Goal: Information Seeking & Learning: Learn about a topic

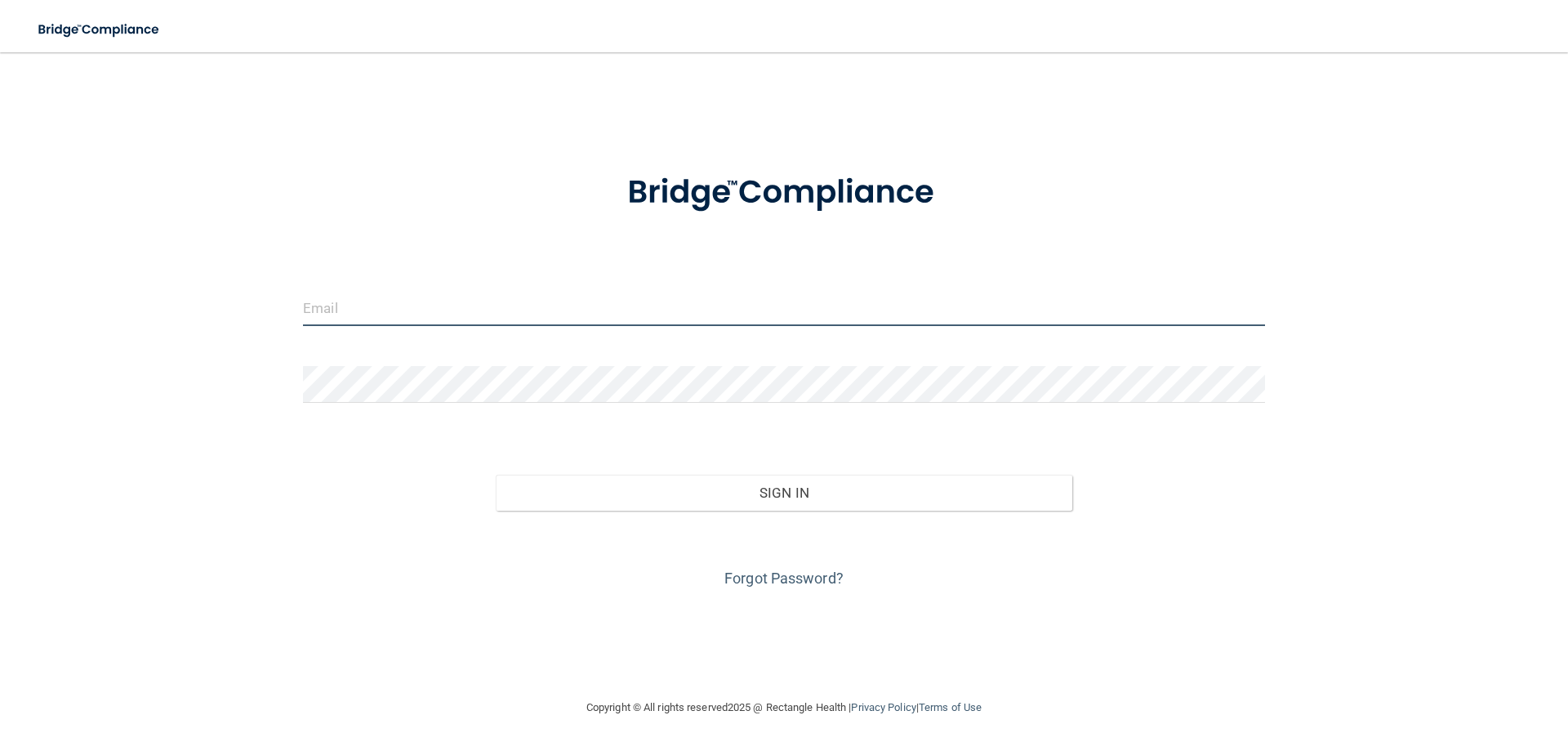
click at [617, 313] on input "email" at bounding box center [784, 307] width 962 height 37
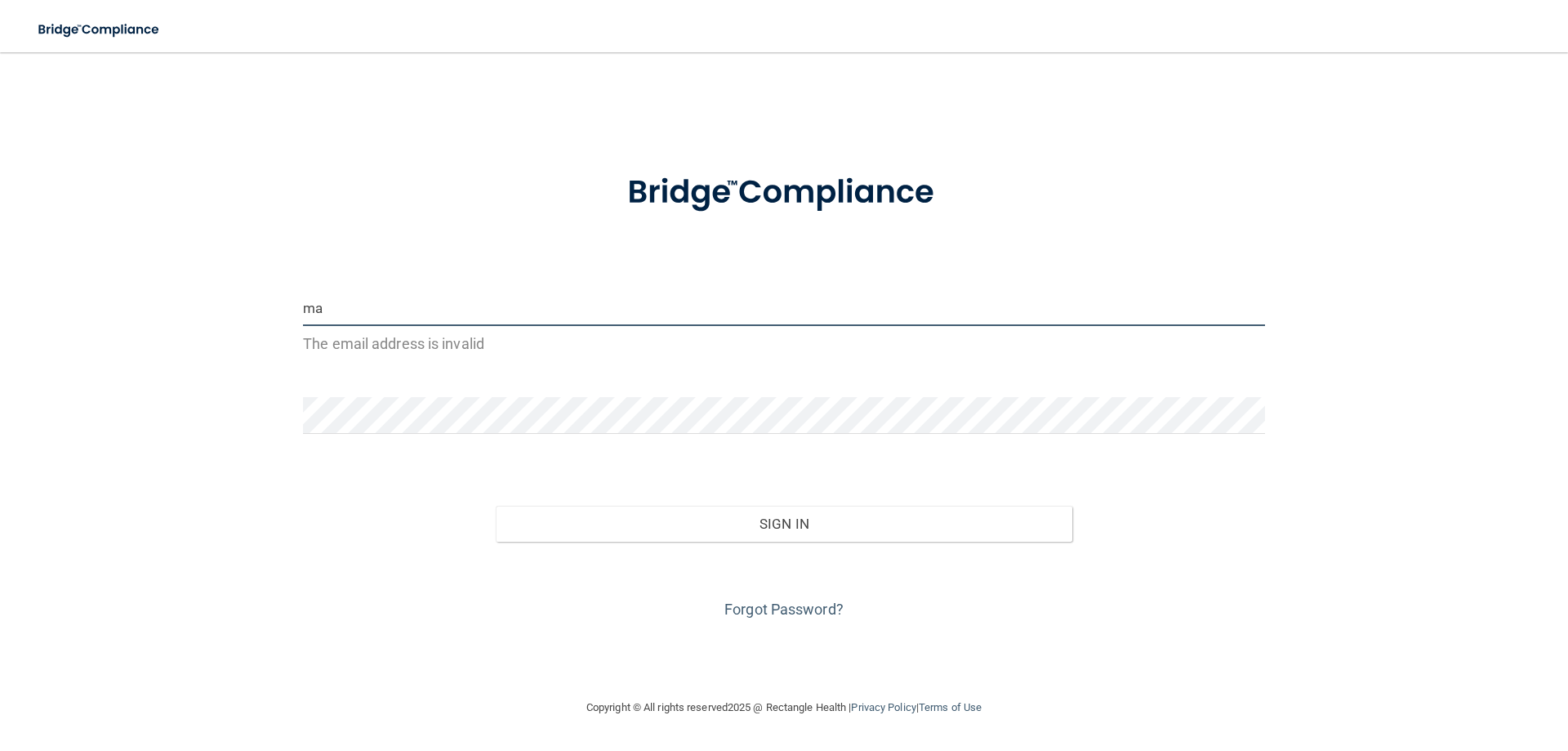
type input "[EMAIL_ADDRESS][DOMAIN_NAME]"
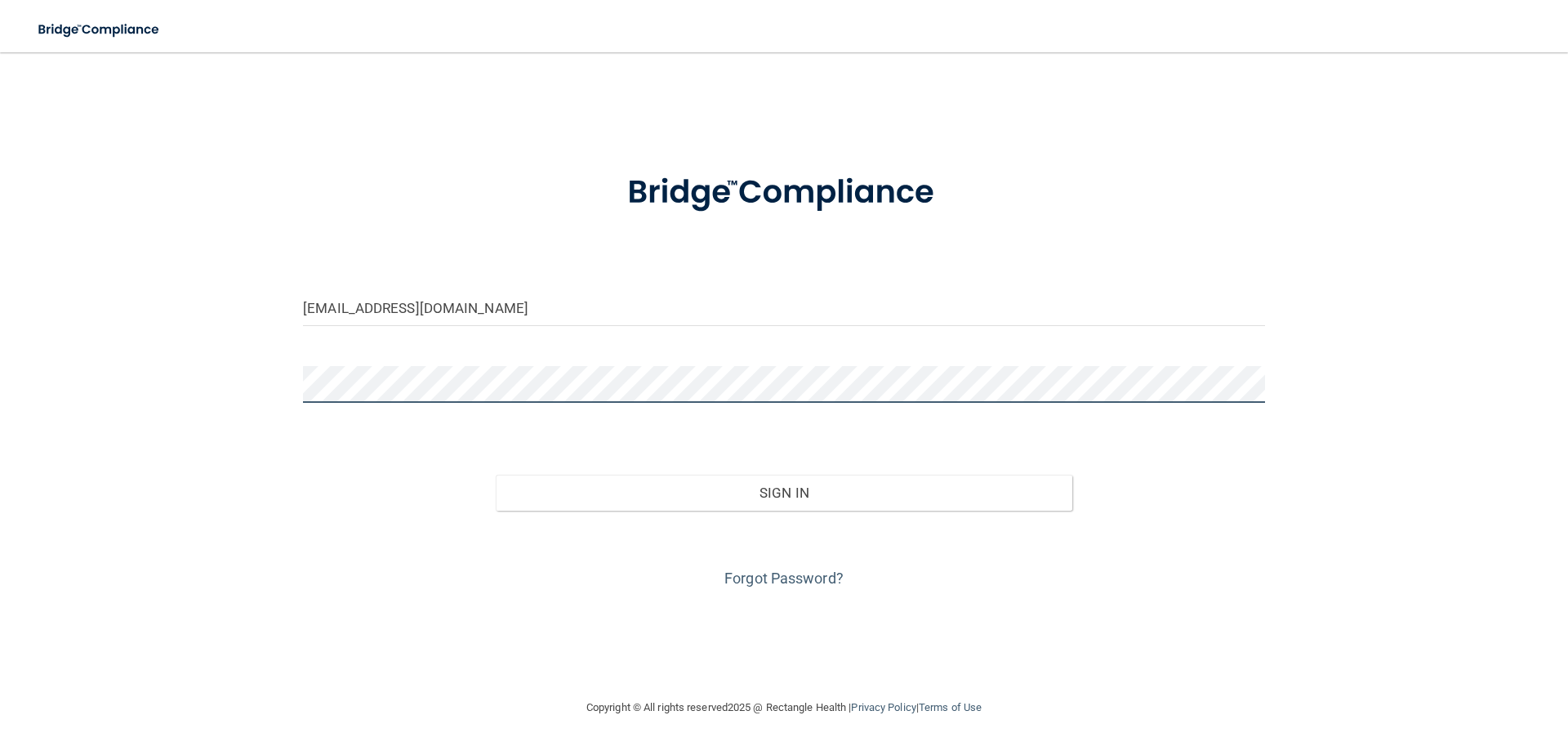
click at [496, 474] on button "Sign In" at bounding box center [784, 492] width 578 height 36
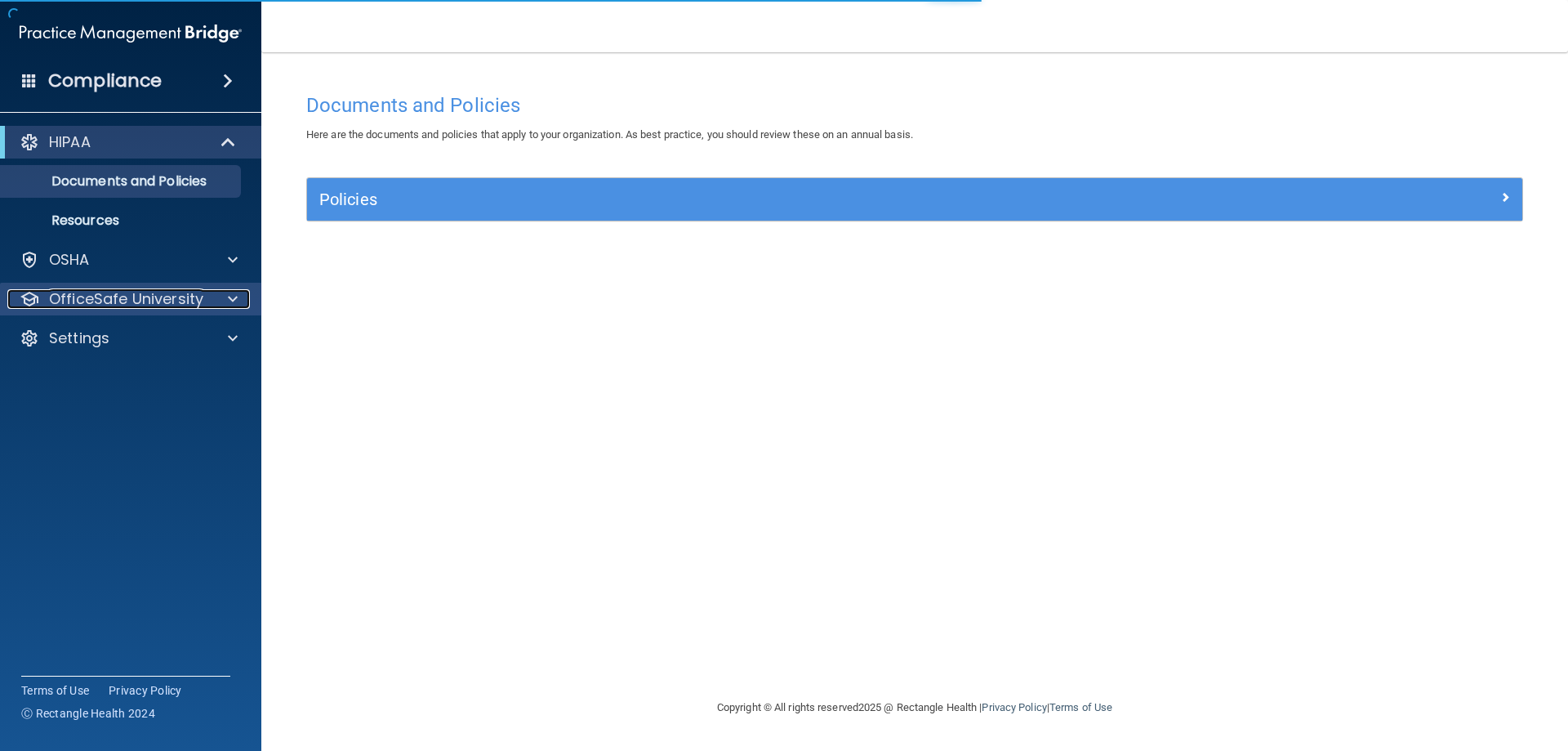
click at [138, 289] on p "OfficeSafe University" at bounding box center [126, 299] width 154 height 20
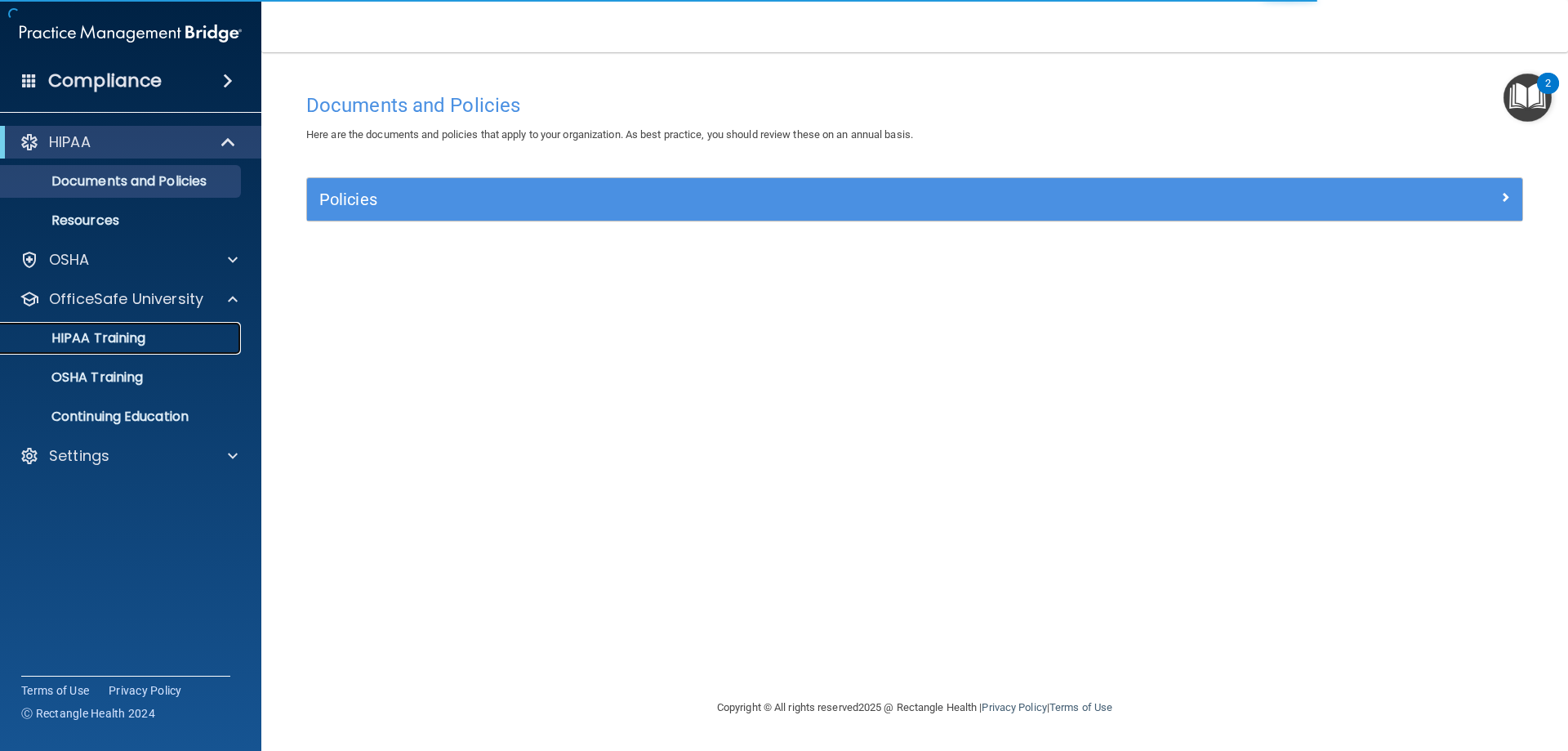
click at [133, 341] on p "HIPAA Training" at bounding box center [78, 338] width 135 height 16
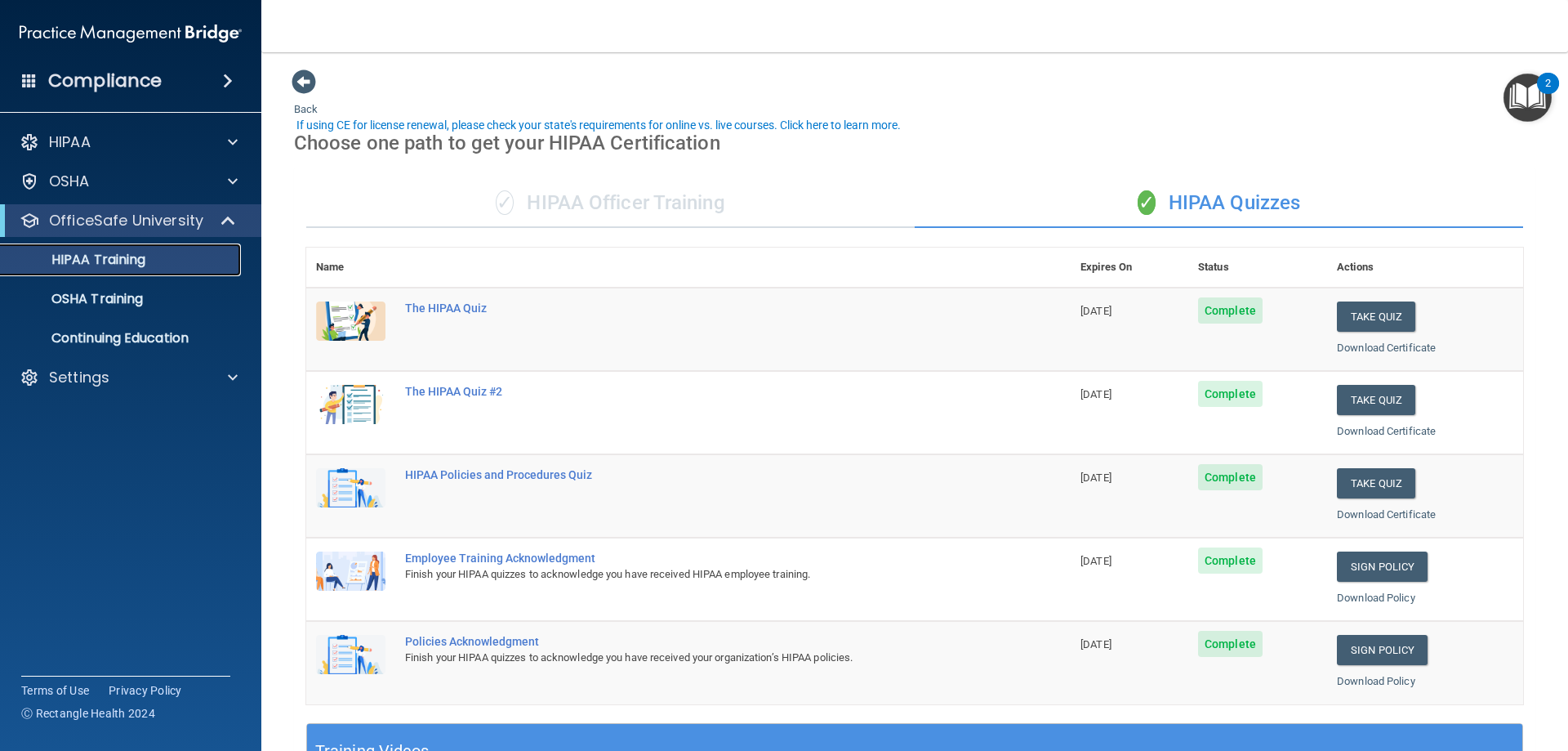
scroll to position [82, 0]
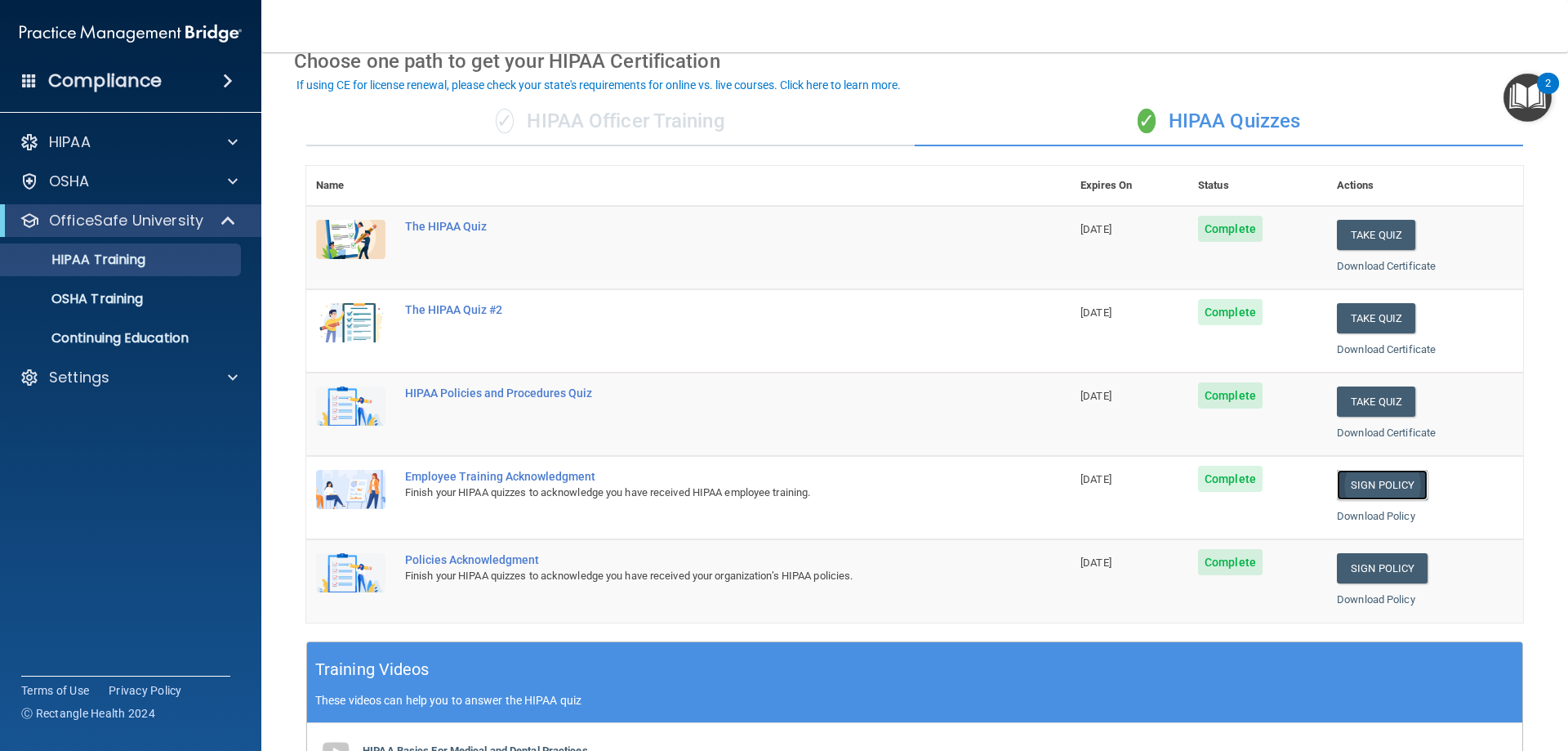
click at [1392, 489] on link "Sign Policy" at bounding box center [1382, 484] width 90 height 30
click at [1351, 557] on link "Sign Policy" at bounding box center [1382, 568] width 90 height 30
click at [100, 307] on p "OSHA Training" at bounding box center [76, 299] width 132 height 16
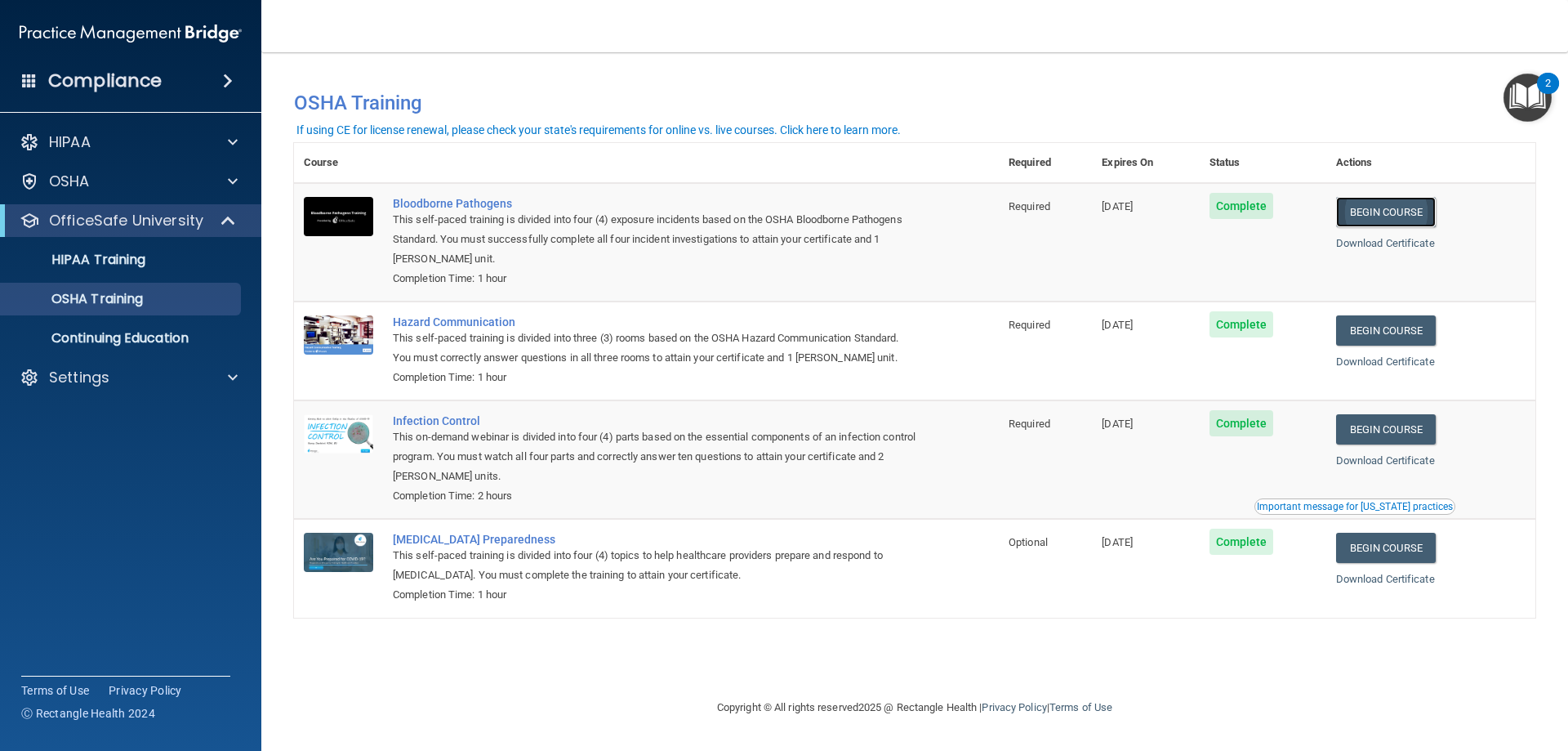
click at [1357, 213] on link "Begin Course" at bounding box center [1385, 212] width 99 height 30
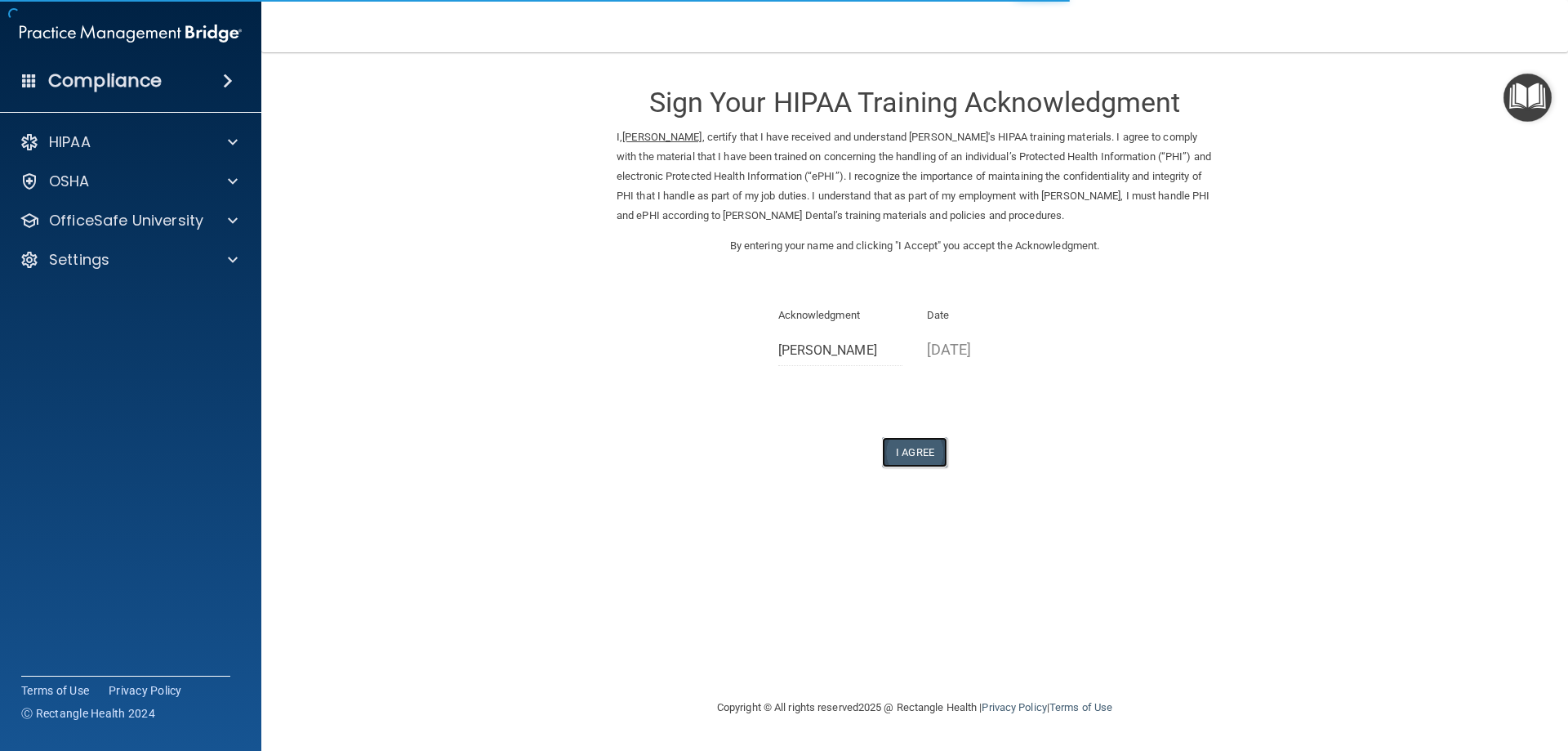
click at [896, 442] on button "I Agree" at bounding box center [915, 452] width 66 height 30
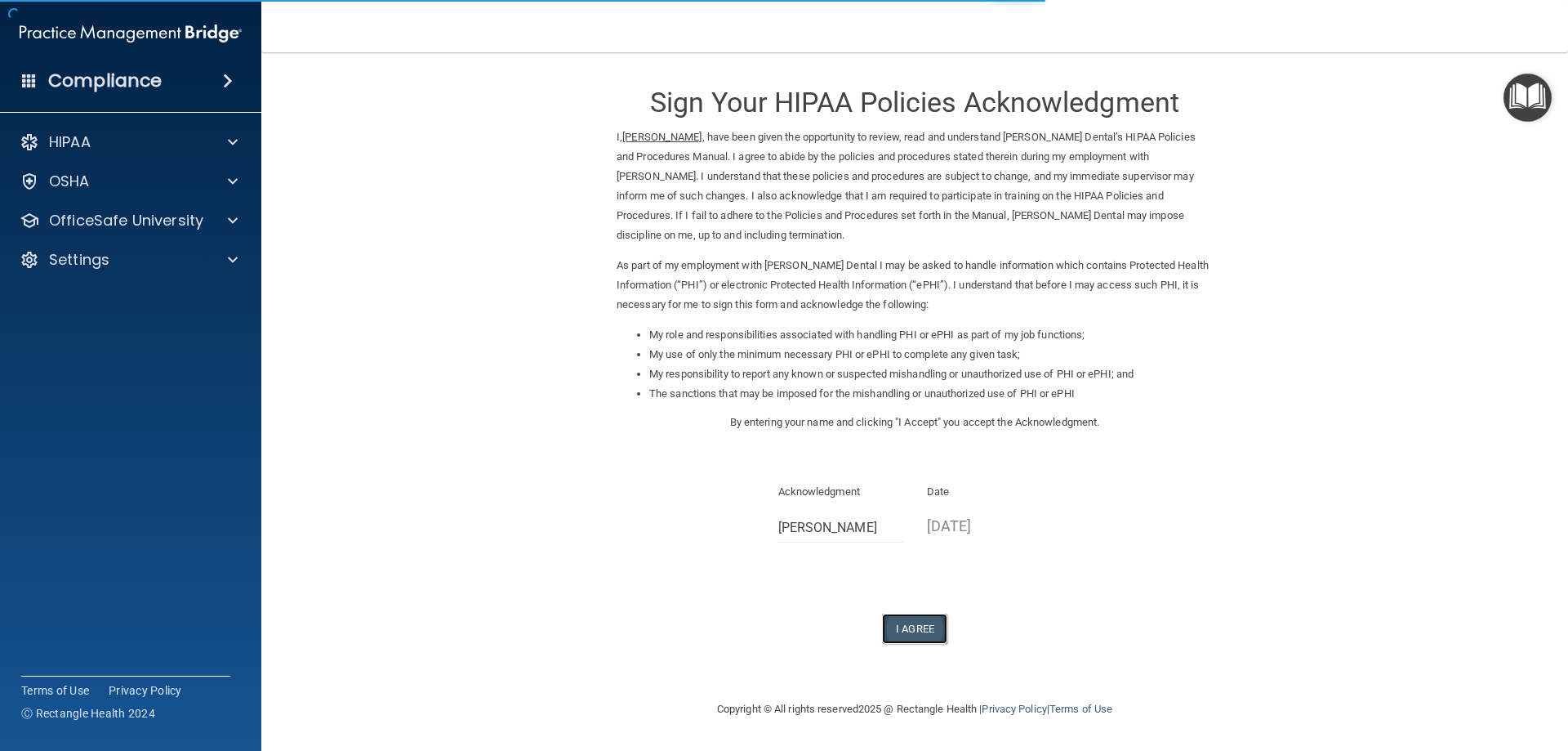
click at [894, 634] on button "I Agree" at bounding box center [915, 629] width 66 height 30
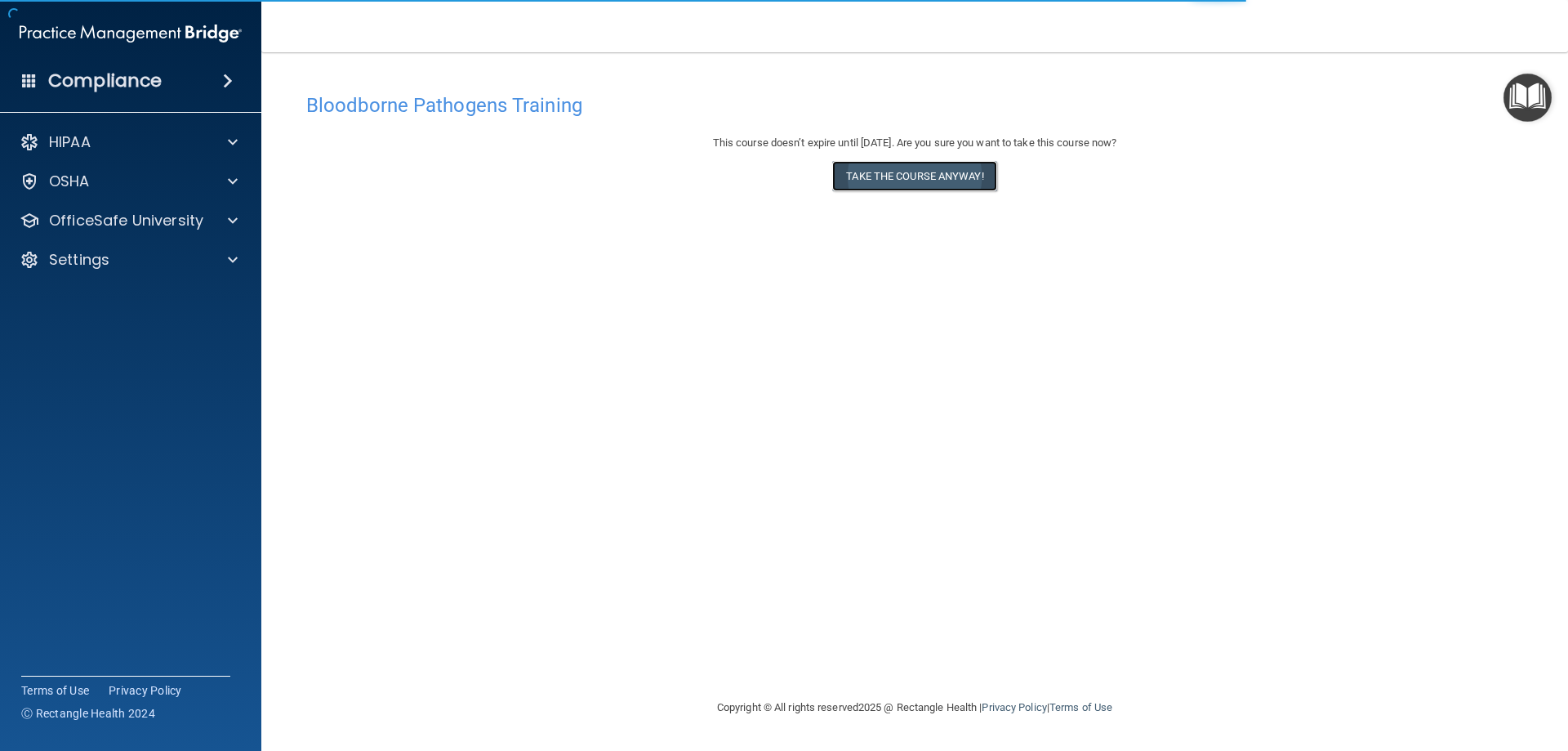
click at [918, 184] on button "Take the course anyway!" at bounding box center [914, 176] width 164 height 30
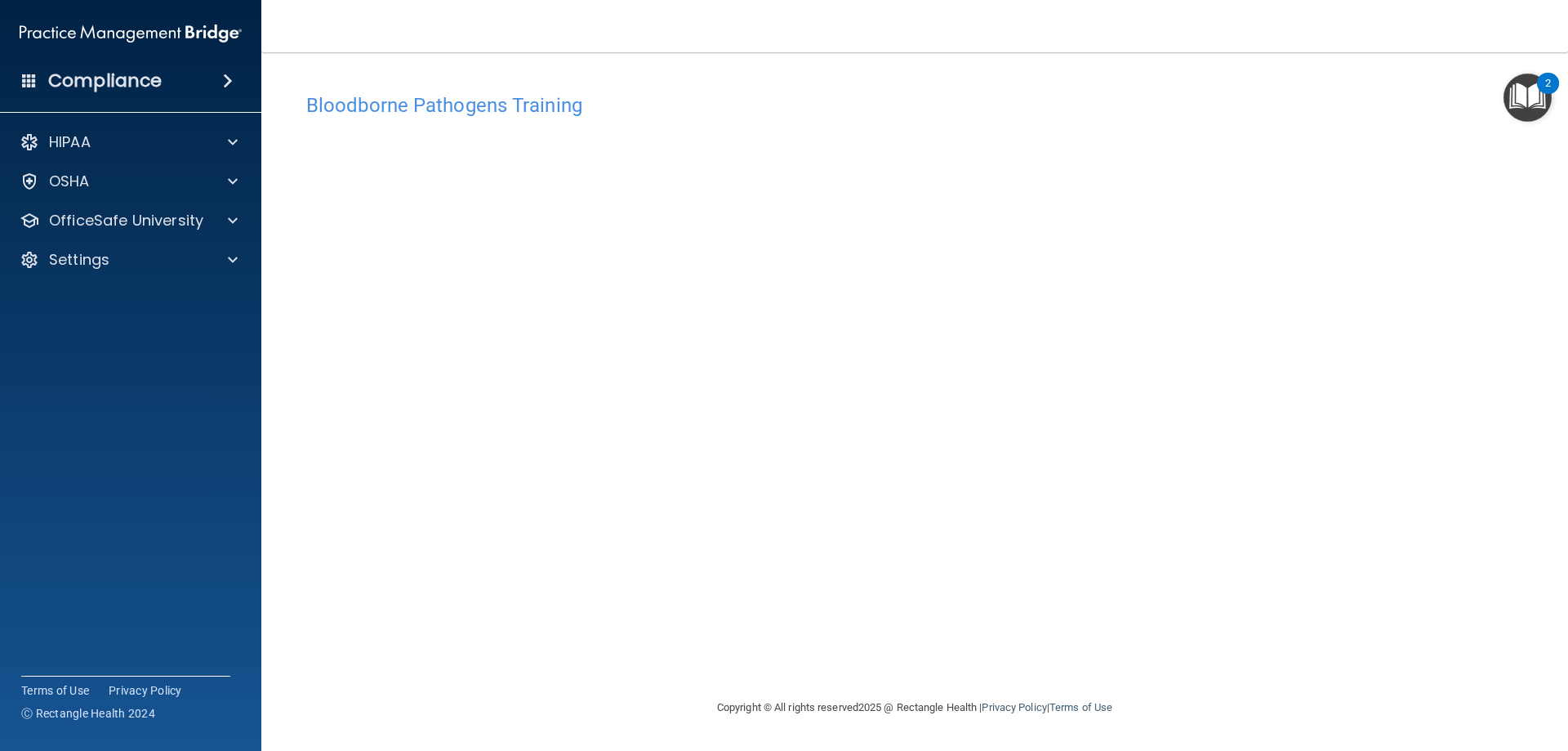
click at [1028, 637] on div "Bloodborne Pathogens Training This course doesn’t expire until 11/12/2025. Are …" at bounding box center [914, 392] width 1241 height 613
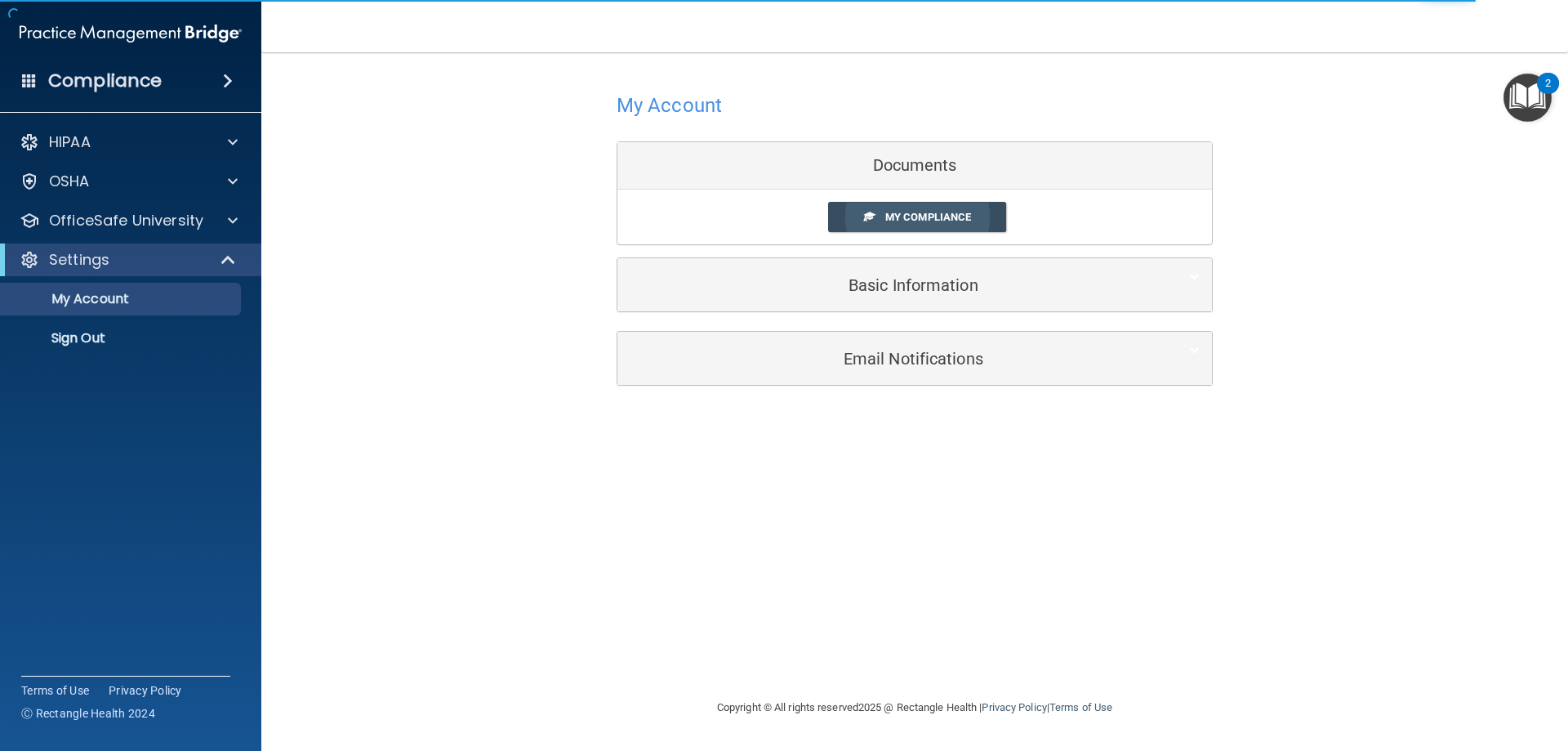
click at [872, 204] on link "My Compliance" at bounding box center [917, 217] width 179 height 30
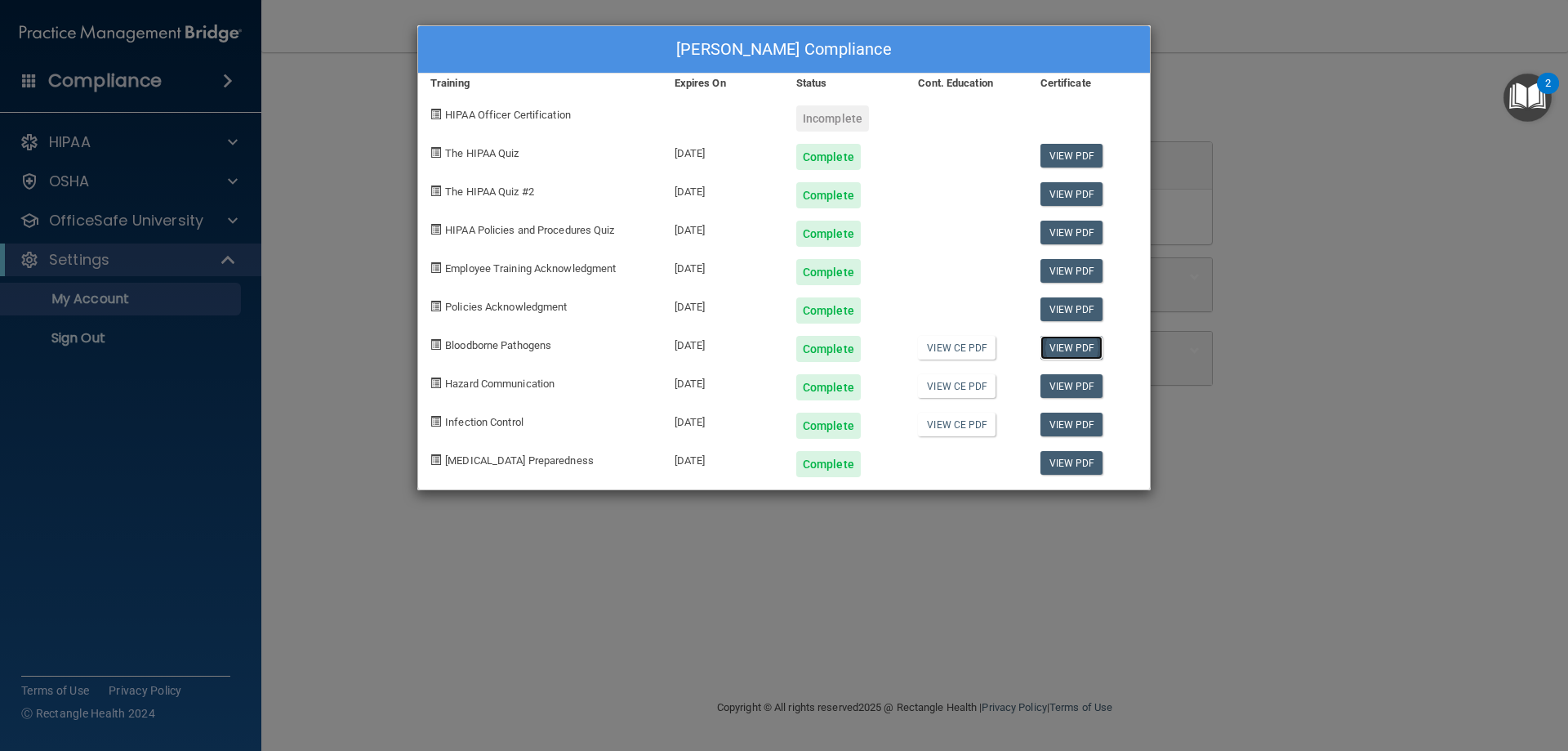
click at [1060, 354] on link "View PDF" at bounding box center [1072, 347] width 63 height 24
click at [957, 346] on link "View CE PDF" at bounding box center [957, 347] width 78 height 24
